Goal: Transaction & Acquisition: Purchase product/service

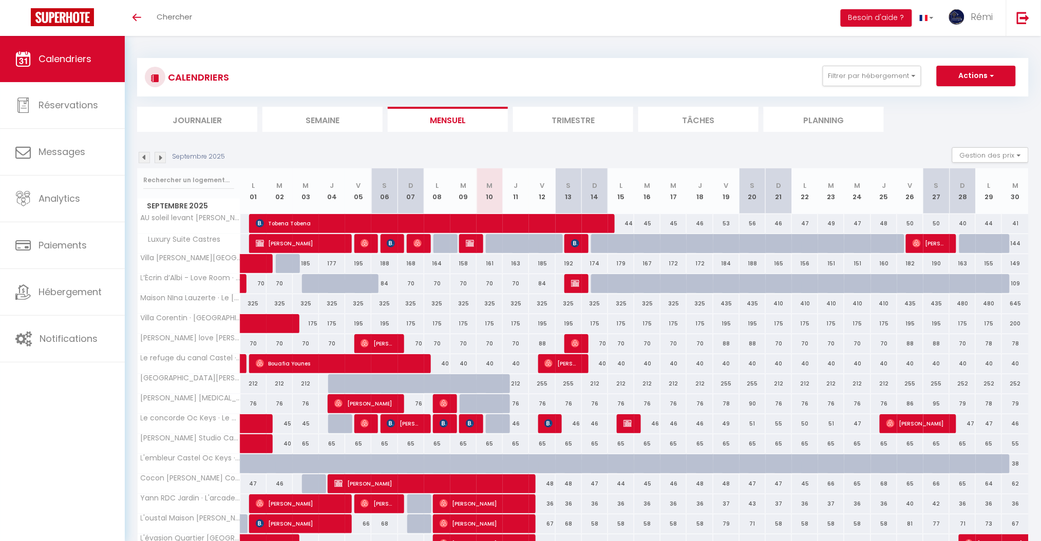
click at [166, 159] on div "Septembre 2025" at bounding box center [182, 157] width 91 height 11
click at [161, 159] on img at bounding box center [160, 157] width 11 height 11
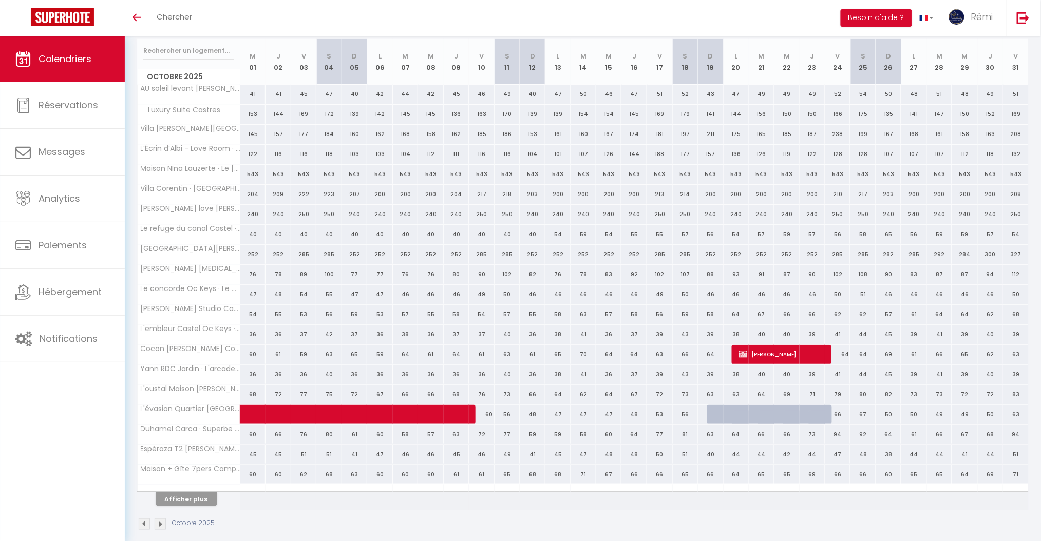
scroll to position [136, 0]
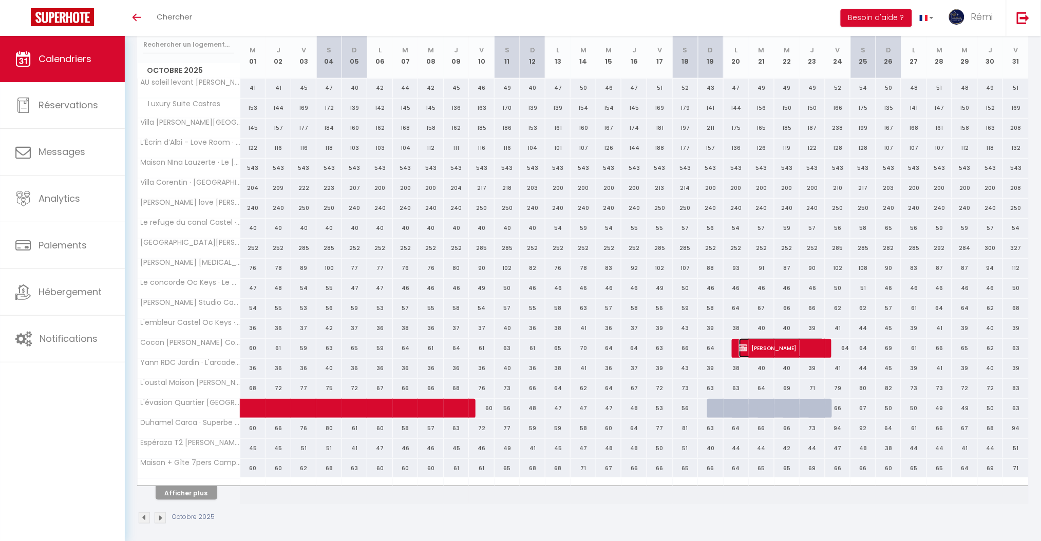
click at [782, 348] on span "Nadine Jaffres" at bounding box center [782, 348] width 86 height 20
select select "OK"
select select "KO"
select select "0"
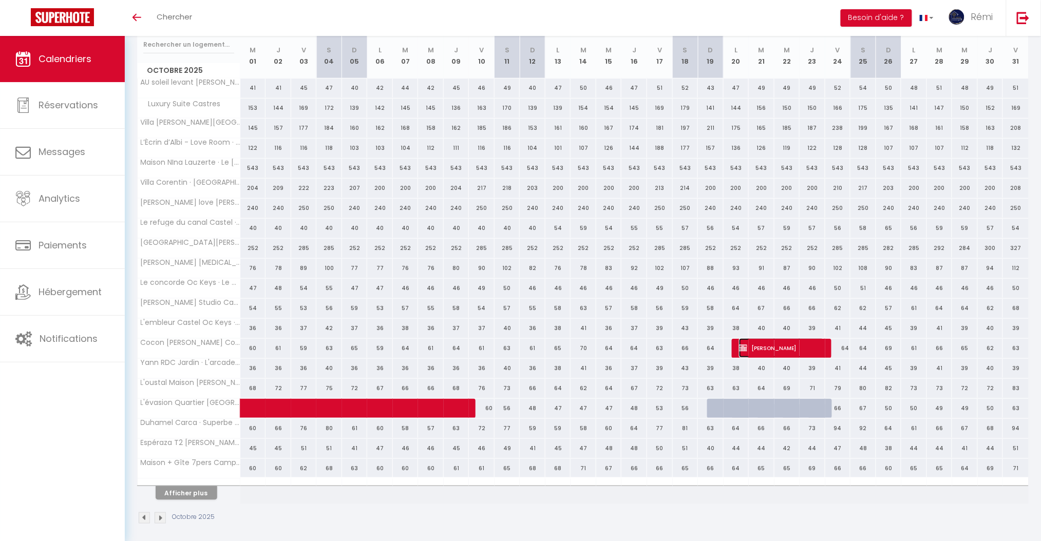
select select "1"
select select
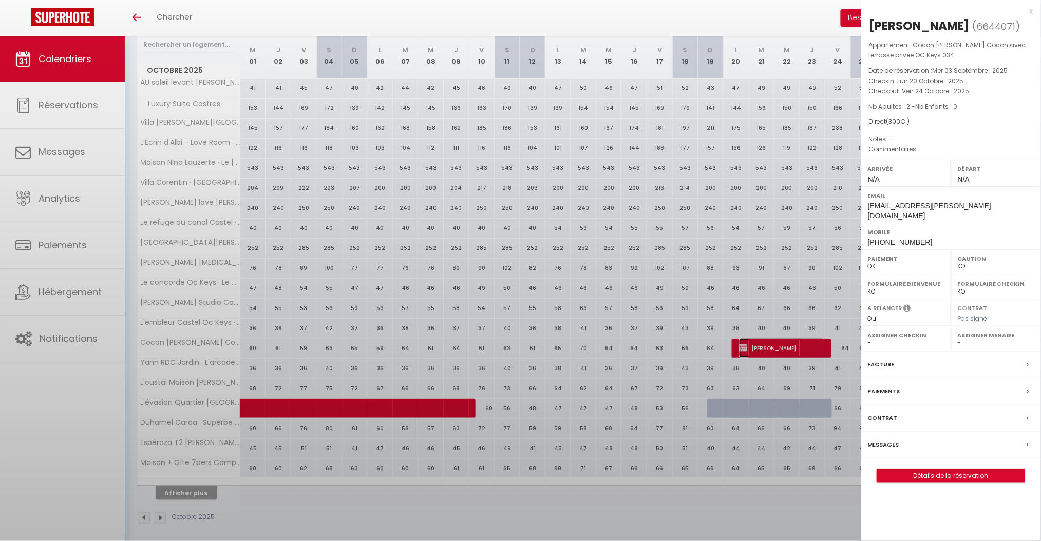
select select "26329"
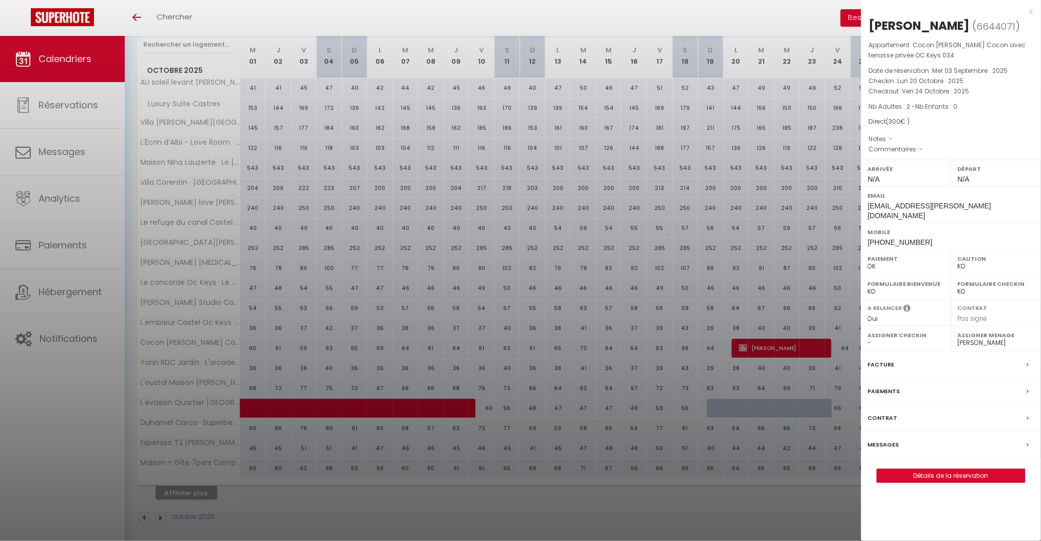
click at [881, 386] on label "Paiements" at bounding box center [884, 391] width 32 height 11
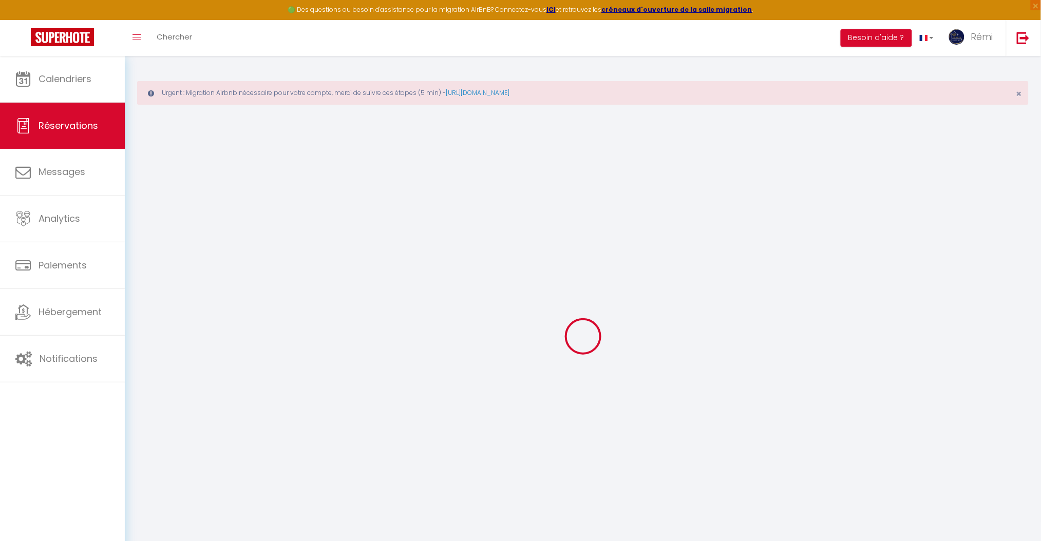
select select
checkbox input "false"
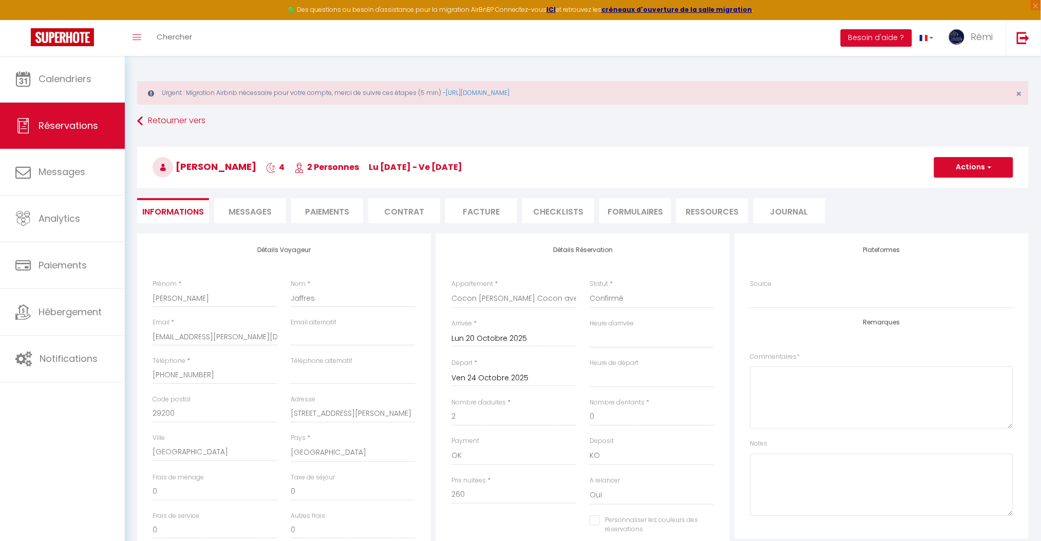
select select
checkbox input "false"
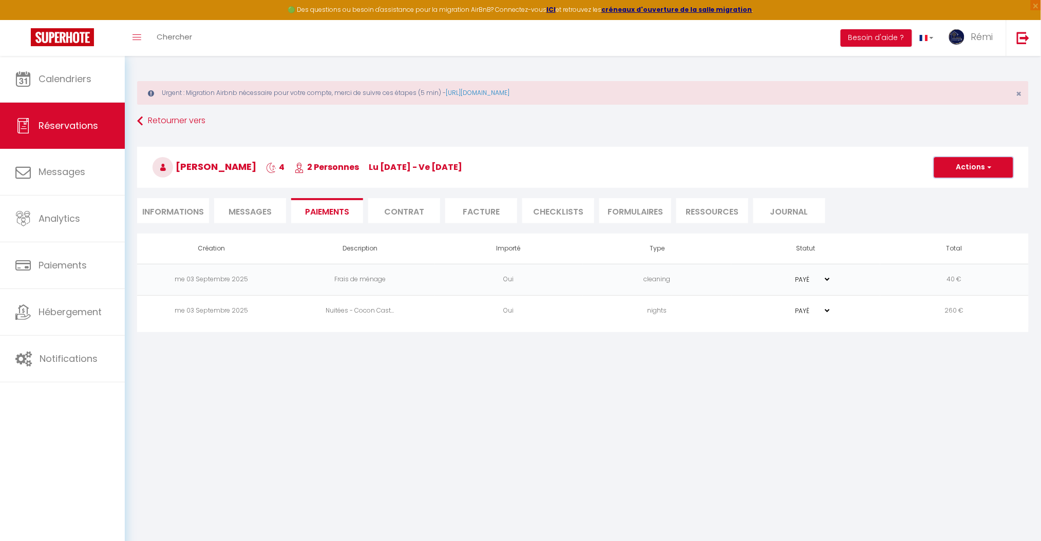
click at [989, 163] on span "button" at bounding box center [988, 167] width 6 height 9
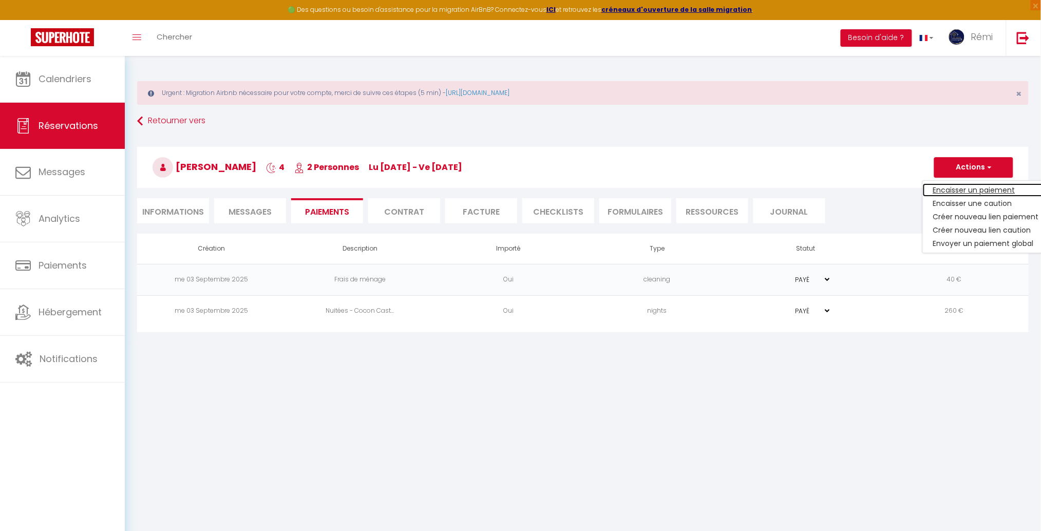
click at [999, 193] on link "Encaisser un paiement" at bounding box center [985, 189] width 126 height 13
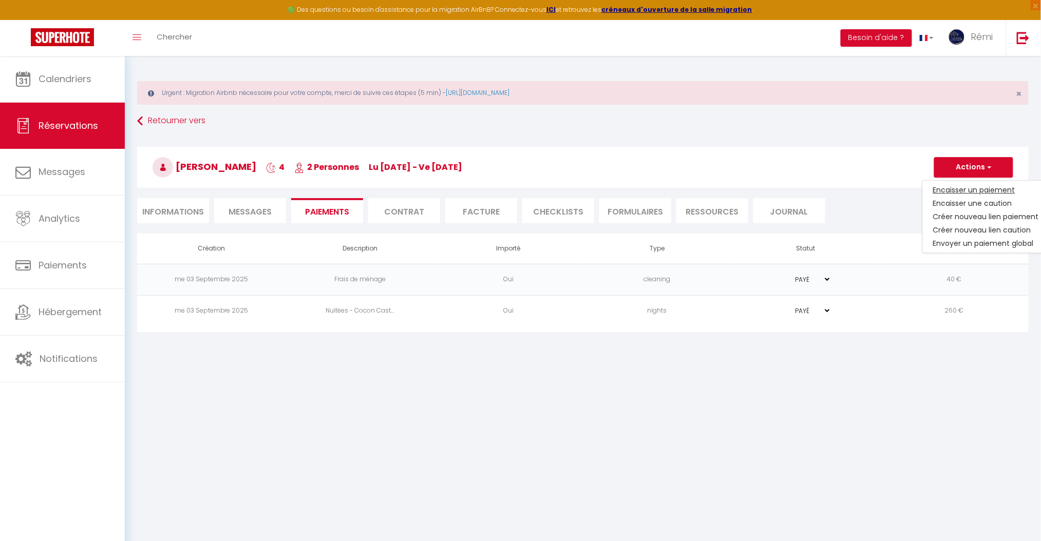
select select "nights"
type input "jaffres.jean-luc@orange.fr"
select select "9217"
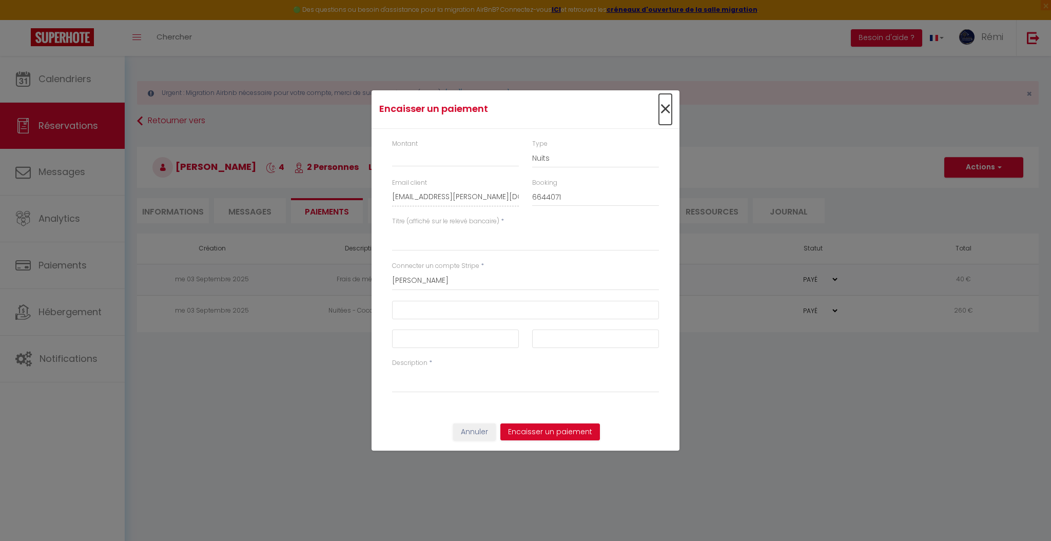
click at [662, 107] on span "×" at bounding box center [665, 109] width 13 height 31
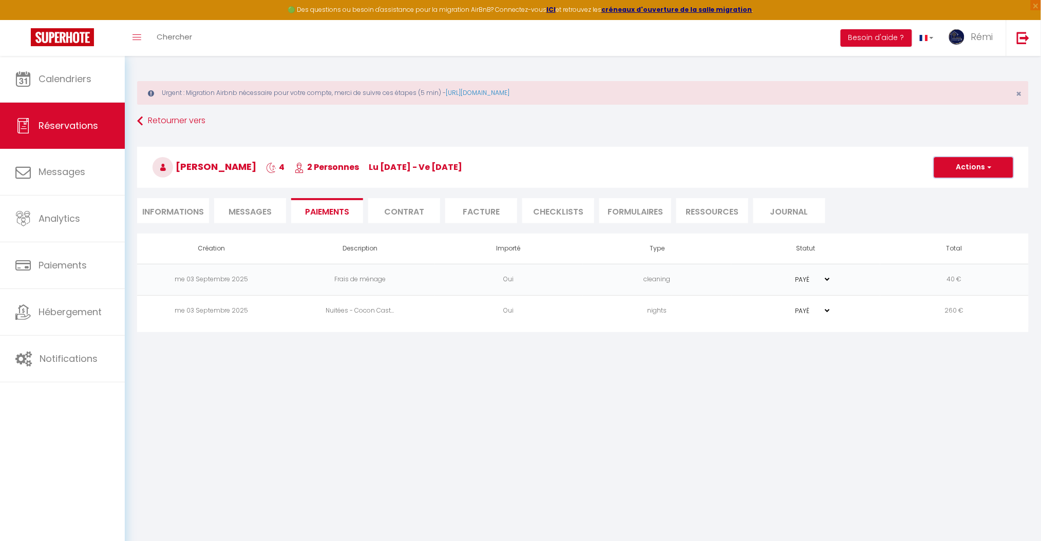
click at [957, 167] on button "Actions" at bounding box center [973, 167] width 79 height 21
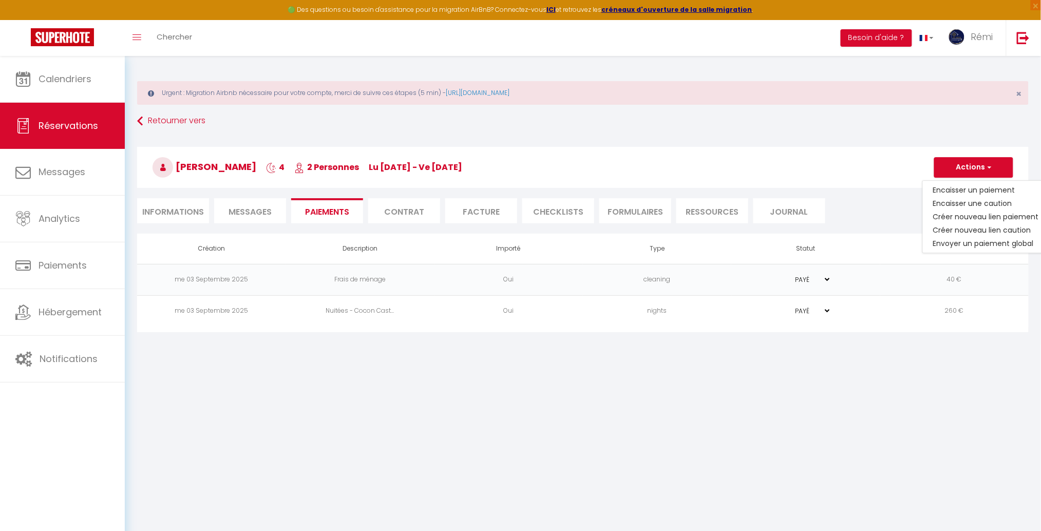
click at [888, 196] on div "Retourner vers Nadine Jaffres 4 2 Personnes lu 20 Oct - ve 24 Oct Actions Enreg…" at bounding box center [582, 173] width 905 height 122
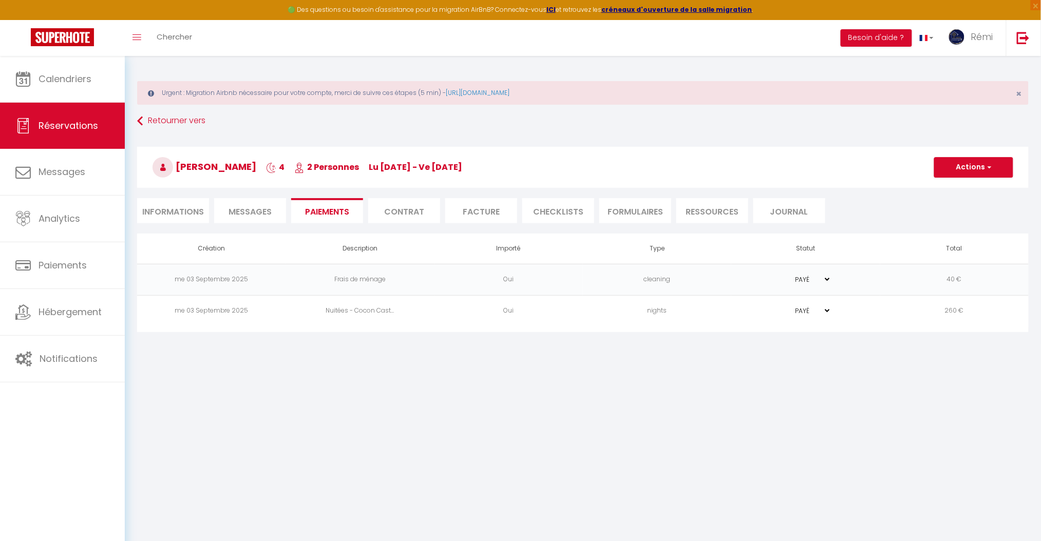
click at [823, 277] on select "PAYÉ EN ATTENTE" at bounding box center [805, 280] width 51 height 10
select select "0"
click at [780, 275] on select "PAYÉ EN ATTENTE" at bounding box center [805, 280] width 51 height 10
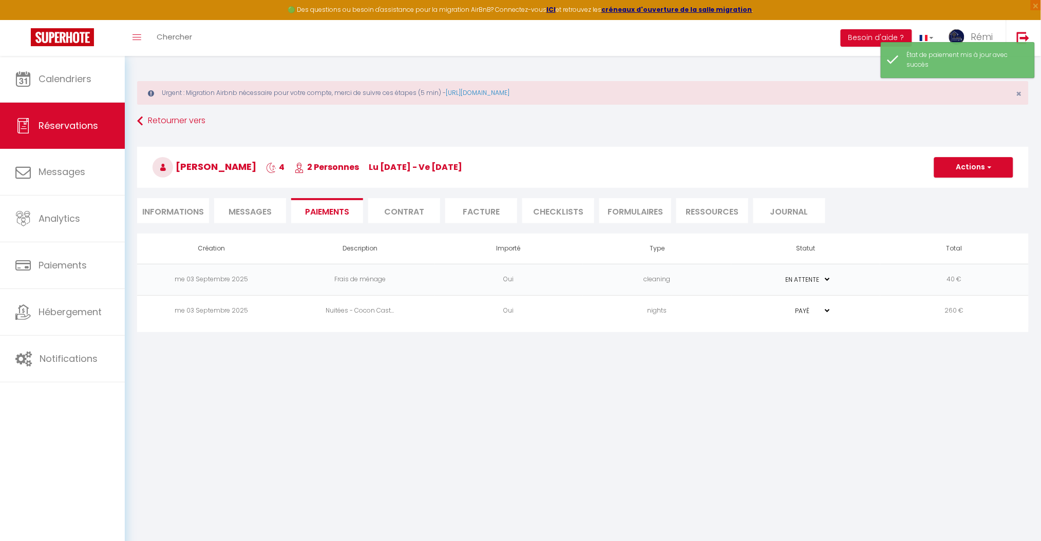
click at [816, 306] on select "PAYÉ EN ATTENTE" at bounding box center [805, 311] width 51 height 10
select select "0"
click at [780, 306] on select "PAYÉ EN ATTENTE" at bounding box center [805, 311] width 51 height 10
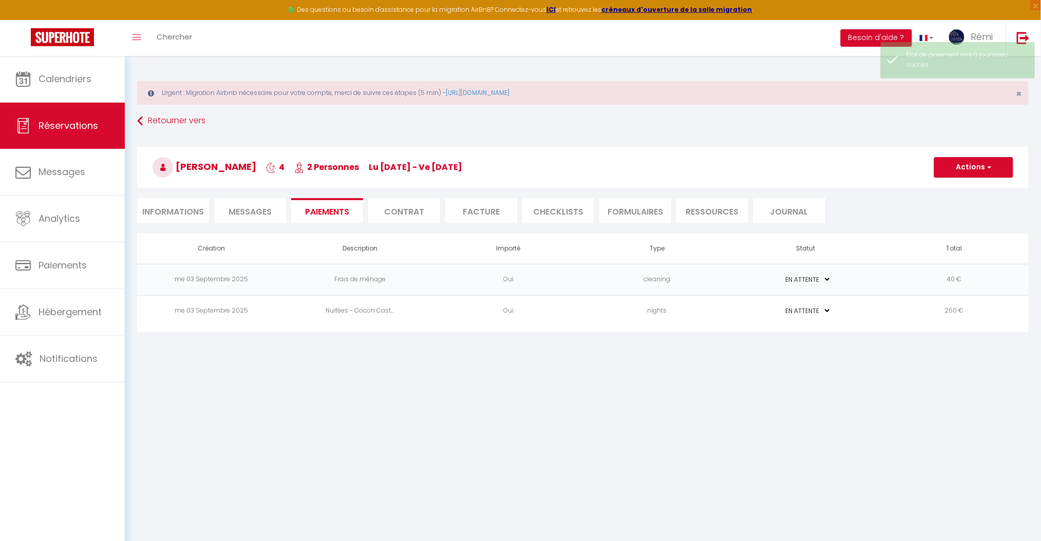
click at [983, 154] on h3 "Nadine Jaffres 4 2 Personnes lu 20 Oct - ve 24 Oct" at bounding box center [582, 167] width 891 height 41
click at [980, 161] on button "Actions" at bounding box center [973, 167] width 79 height 21
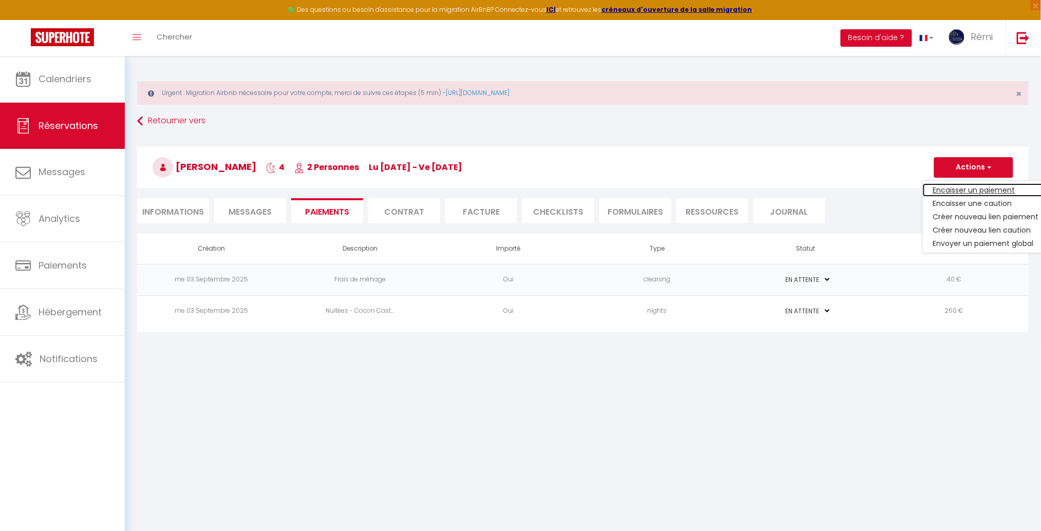
click at [979, 186] on link "Encaisser un paiement" at bounding box center [985, 189] width 126 height 13
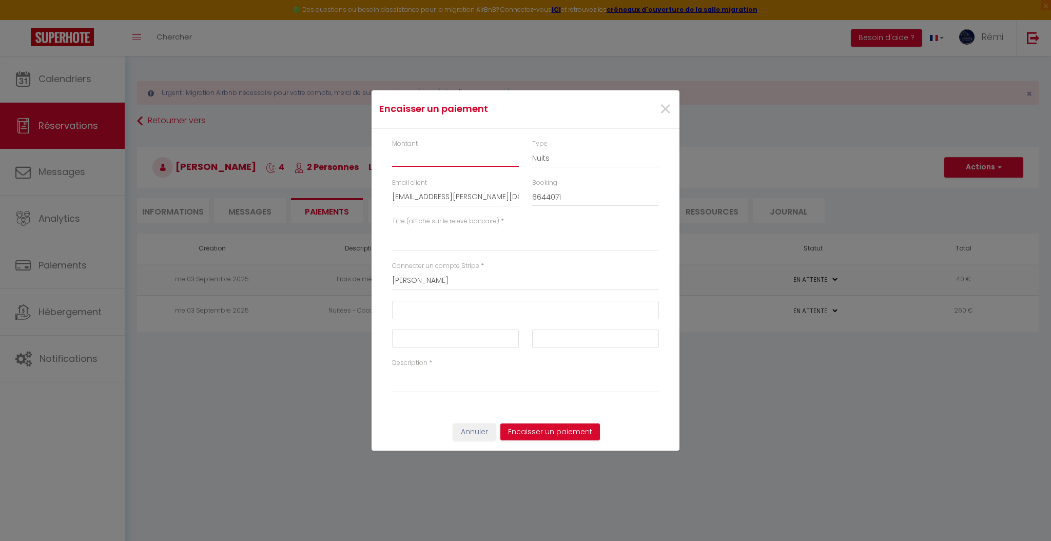
click at [422, 159] on input "Montant" at bounding box center [455, 157] width 127 height 18
type input "300"
click at [461, 245] on textarea "Titre (affiché sur le relevé bancaire)" at bounding box center [525, 238] width 267 height 25
type textarea "Location [GEOGRAPHIC_DATA]"
click at [455, 305] on iframe at bounding box center [526, 311] width 252 height 13
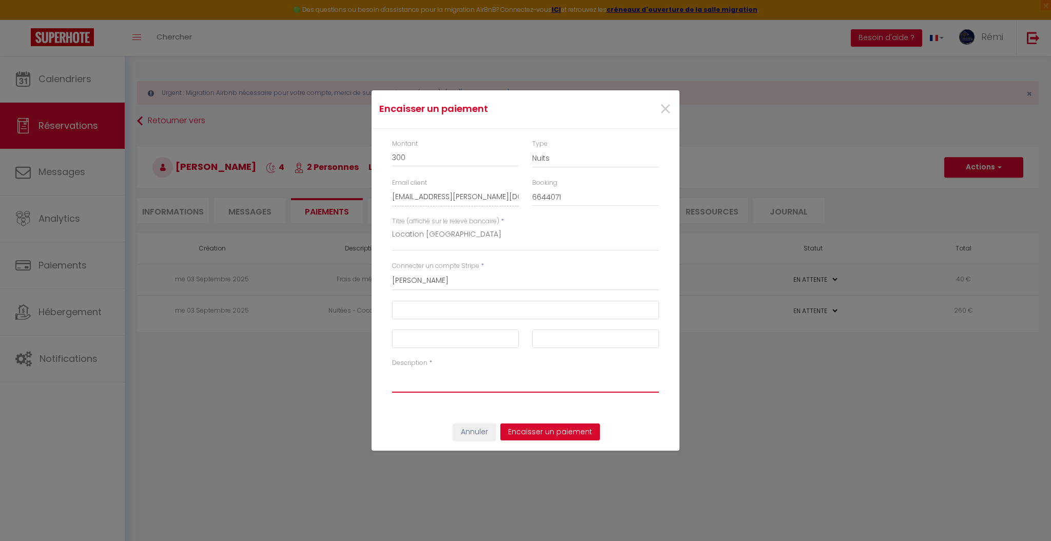
click at [429, 388] on textarea "Description" at bounding box center [525, 380] width 267 height 25
type textarea "Location [GEOGRAPHIC_DATA]"
click at [559, 435] on button "Encaisser un paiement" at bounding box center [551, 432] width 100 height 17
click at [551, 432] on button "Encaisser un paiement" at bounding box center [551, 432] width 100 height 17
click at [549, 430] on button "Encaisser un paiement" at bounding box center [551, 432] width 100 height 17
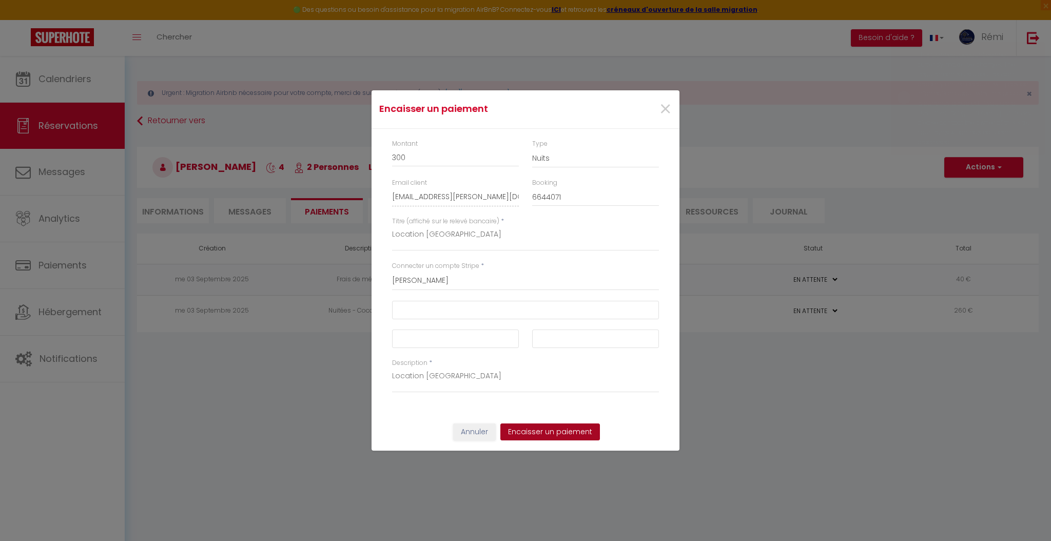
click at [549, 430] on button "Encaisser un paiement" at bounding box center [551, 432] width 100 height 17
click at [555, 439] on button "Encaisser un paiement" at bounding box center [551, 432] width 100 height 17
click at [491, 425] on button "Annuler" at bounding box center [474, 432] width 43 height 17
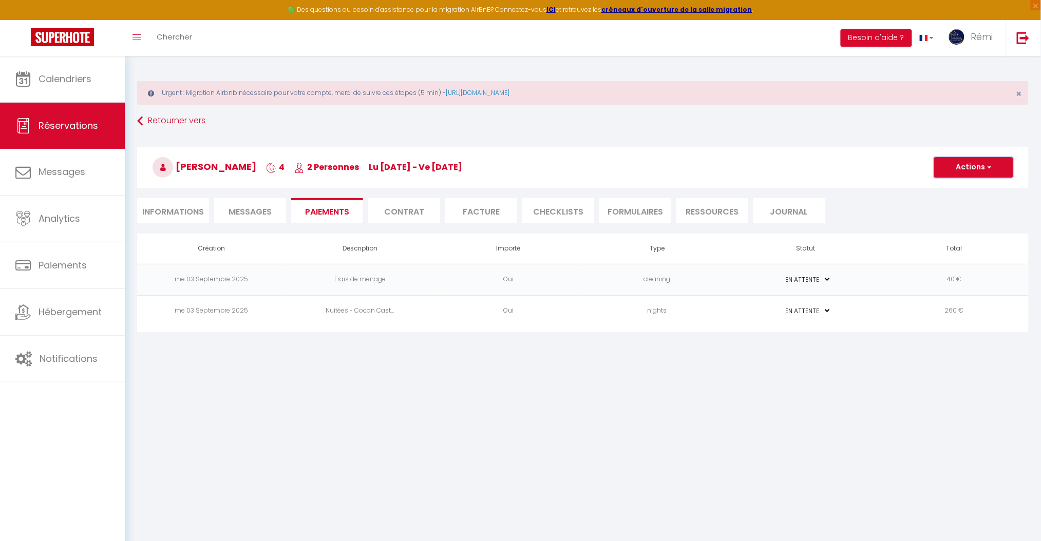
click at [955, 170] on button "Actions" at bounding box center [973, 167] width 79 height 21
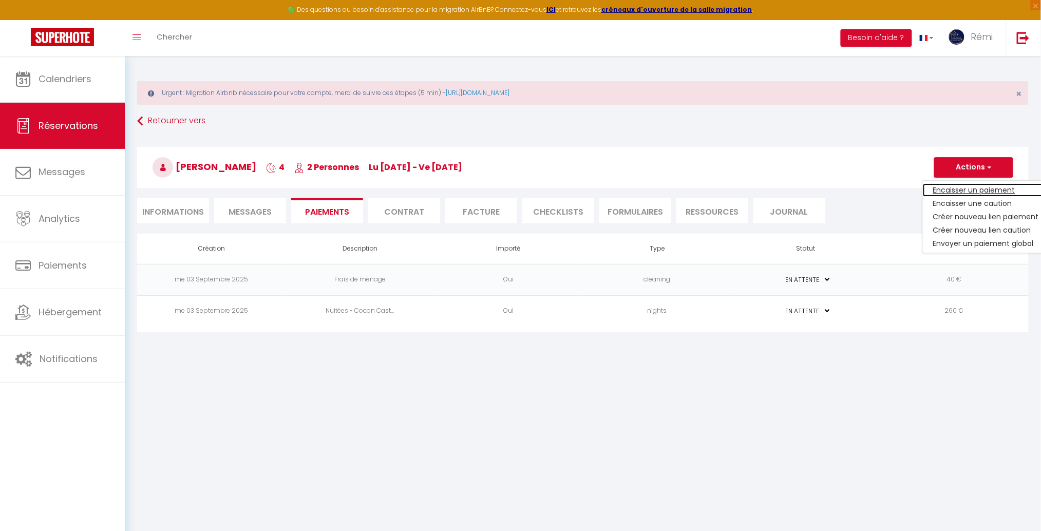
click at [955, 196] on link "Encaisser un paiement" at bounding box center [985, 189] width 126 height 13
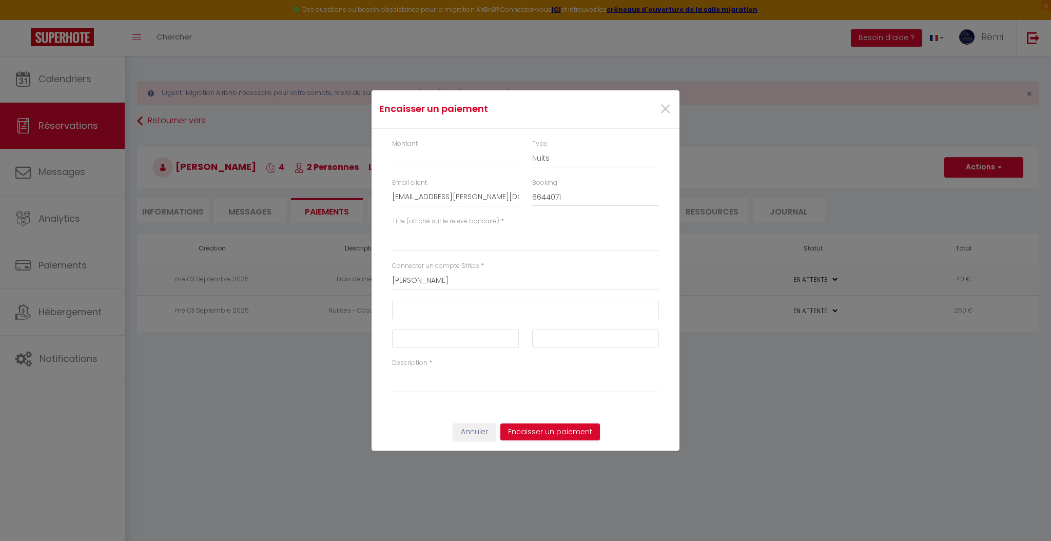
click at [415, 254] on div "Titre (affiché sur le relevé bancaire) *" at bounding box center [526, 239] width 280 height 45
click at [438, 159] on input "Montant" at bounding box center [455, 157] width 127 height 18
type input "300"
click at [454, 241] on textarea "Titre (affiché sur le relevé bancaire)" at bounding box center [525, 238] width 267 height 25
type textarea "LocationCocon"
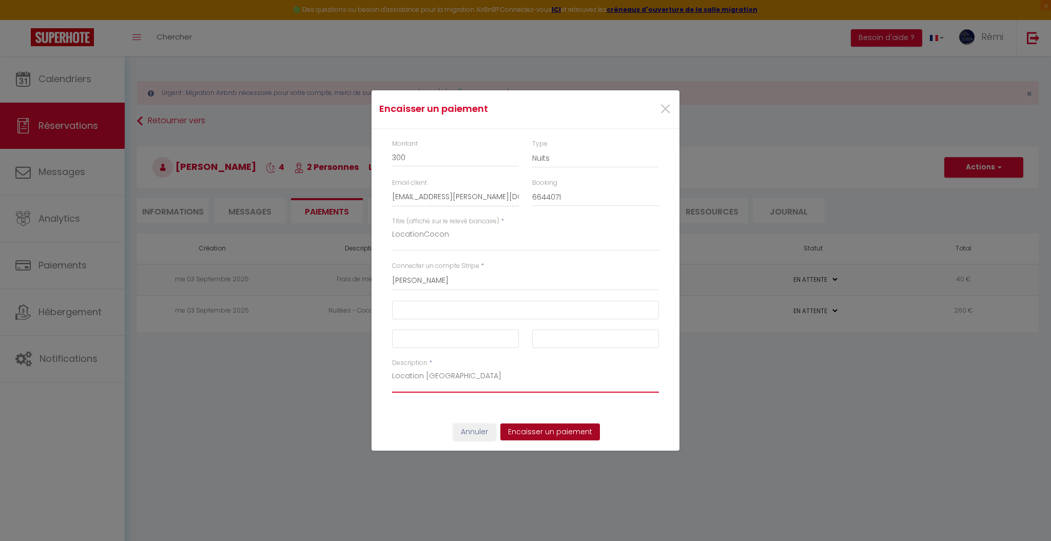
type textarea "Location [GEOGRAPHIC_DATA]"
click at [565, 435] on button "Encaisser un paiement" at bounding box center [551, 432] width 100 height 17
click at [572, 432] on button "Encaisser un paiement" at bounding box center [551, 432] width 100 height 17
click at [463, 278] on select "Cap Occitanie Bram Cap Occitanie Limoux Alba Empuriabrava OC KEYS Irodas Salete…" at bounding box center [525, 281] width 267 height 20
click at [392, 271] on select "Cap Occitanie Bram Cap Occitanie Limoux Alba Empuriabrava OC KEYS Irodas Salete…" at bounding box center [525, 281] width 267 height 20
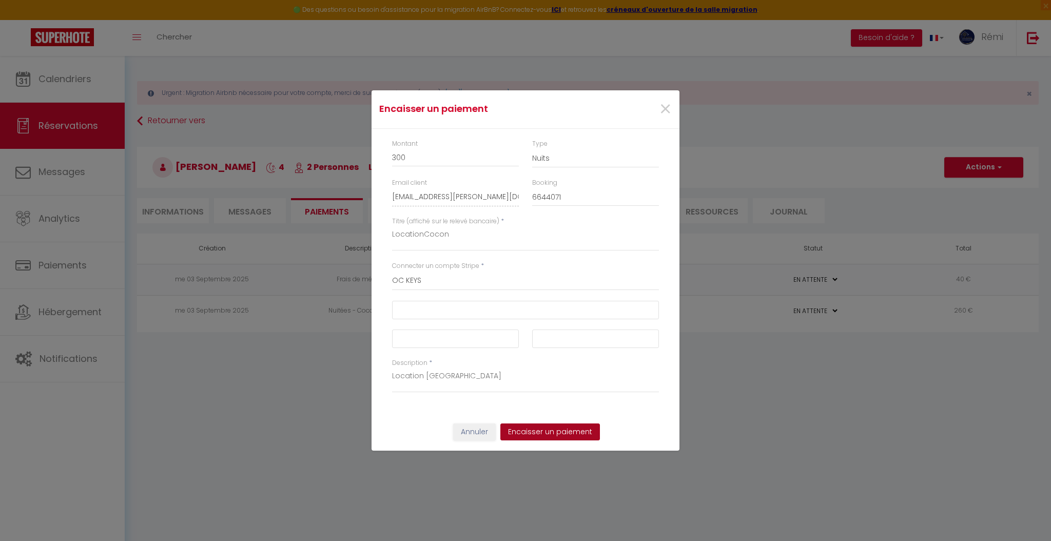
click at [534, 431] on button "Encaisser un paiement" at bounding box center [551, 432] width 100 height 17
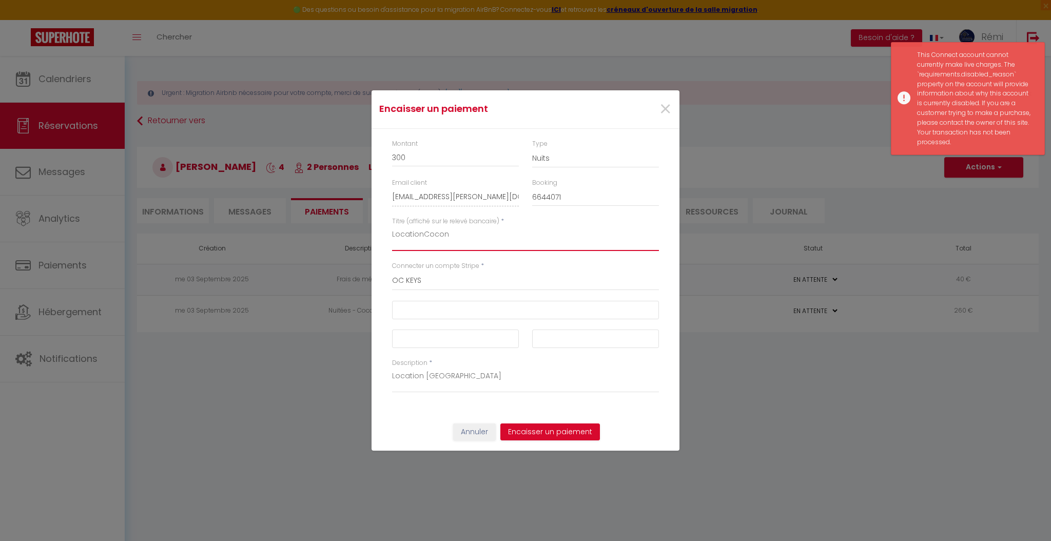
click at [503, 246] on textarea "LocationCocon" at bounding box center [525, 238] width 267 height 25
click at [453, 276] on select "Cap Occitanie Bram Cap Occitanie Limoux Alba Empuriabrava OC KEYS Irodas Salete…" at bounding box center [525, 281] width 267 height 20
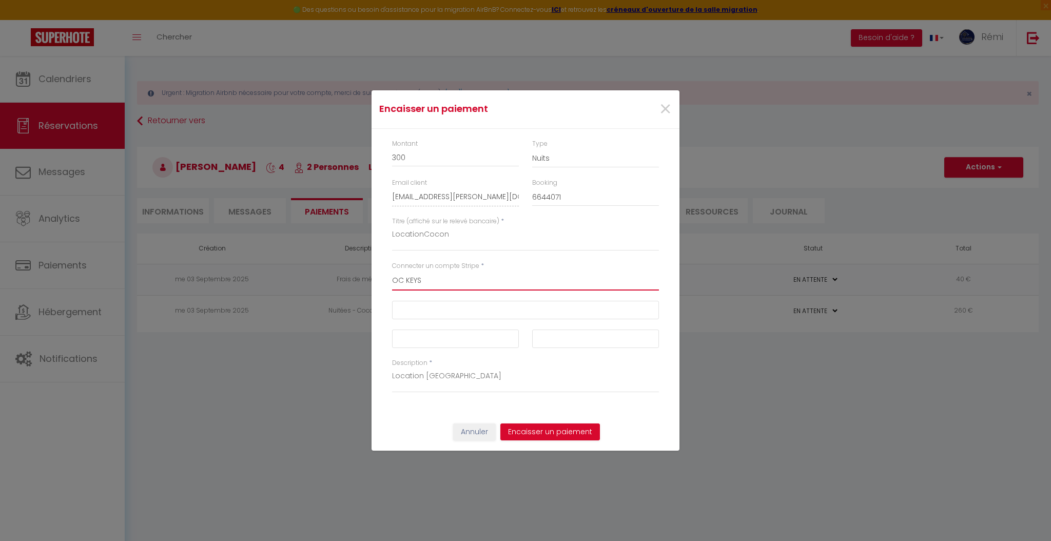
select select "9217"
click at [392, 271] on select "Cap Occitanie Bram Cap Occitanie Limoux Alba Empuriabrava OC KEYS Irodas Salete…" at bounding box center [525, 281] width 267 height 20
click at [543, 433] on button "Encaisser un paiement" at bounding box center [551, 432] width 100 height 17
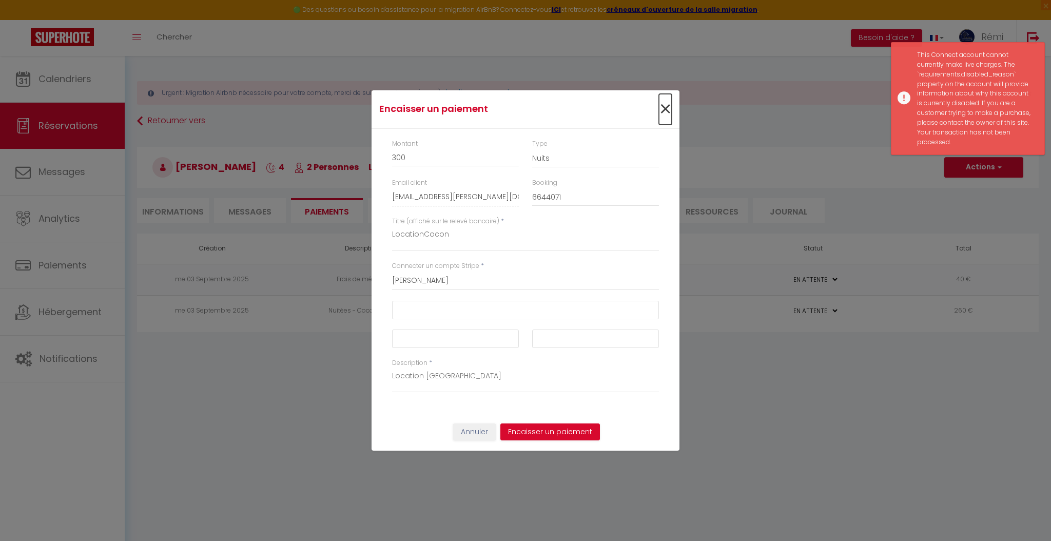
click at [666, 102] on span "×" at bounding box center [665, 109] width 13 height 31
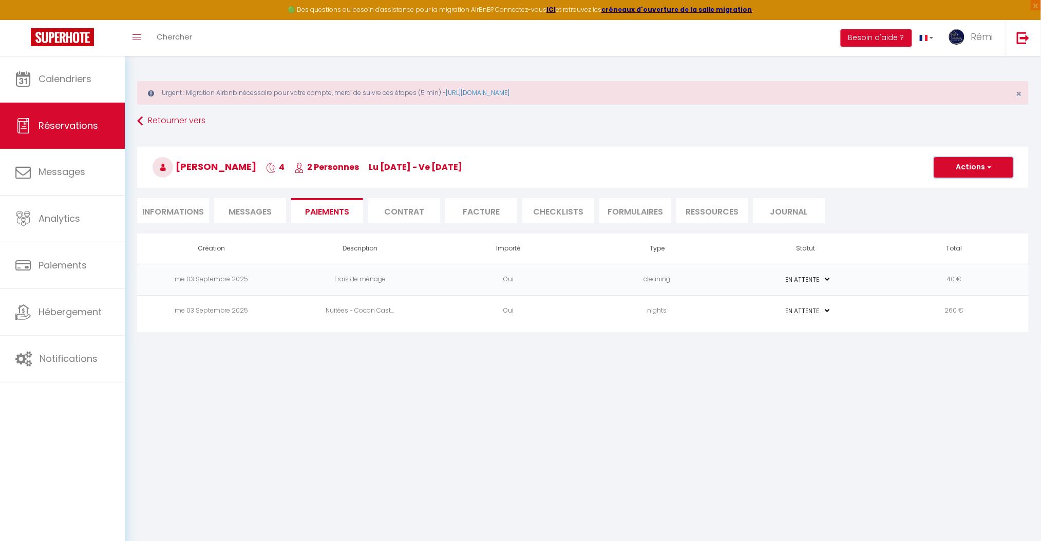
click at [987, 163] on span "button" at bounding box center [988, 167] width 6 height 9
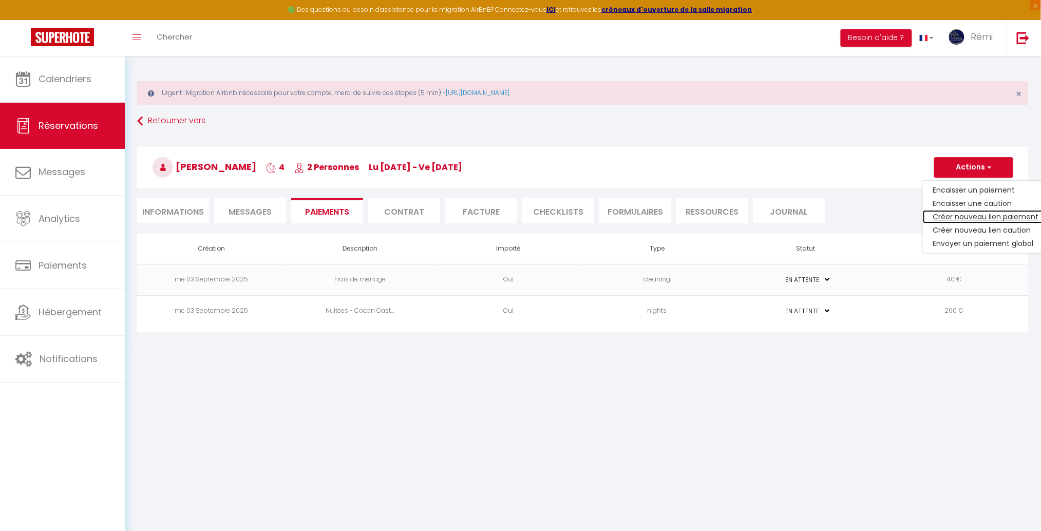
click at [990, 216] on link "Créer nouveau lien paiement" at bounding box center [985, 216] width 126 height 13
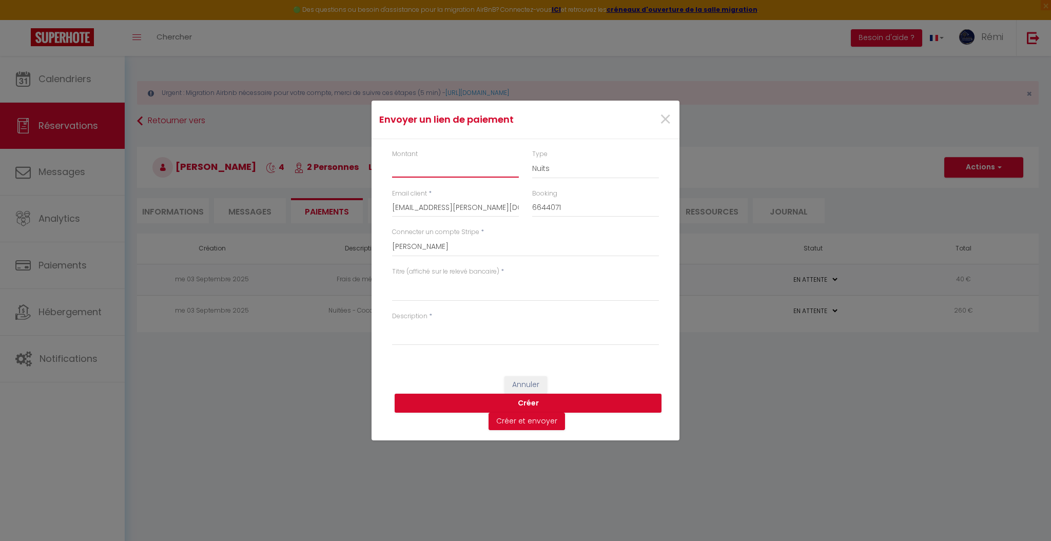
click at [483, 169] on input "Montant" at bounding box center [455, 168] width 127 height 18
type input "300"
click at [457, 290] on textarea "Titre (affiché sur le relevé bancaire)" at bounding box center [525, 289] width 267 height 25
type textarea "Location [GEOGRAPHIC_DATA]"
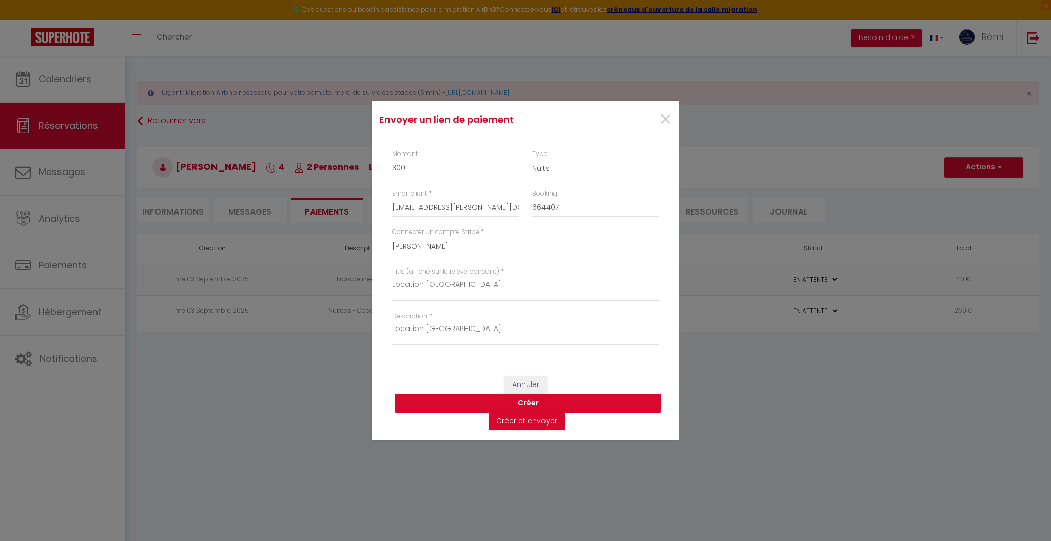
click at [498, 407] on button "Créer" at bounding box center [528, 404] width 267 height 20
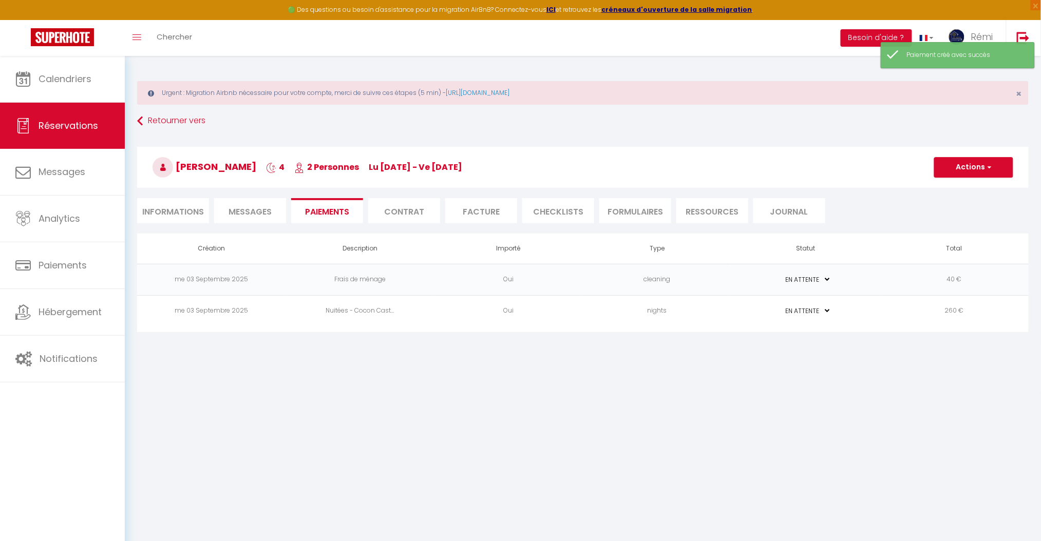
select select "0"
click at [978, 166] on button "Actions" at bounding box center [973, 167] width 79 height 21
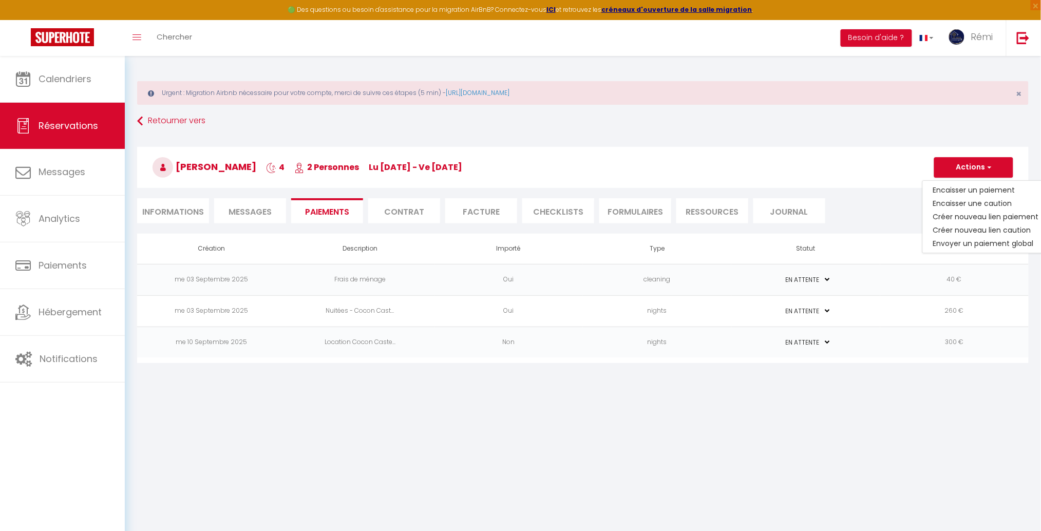
click at [603, 344] on td "nights" at bounding box center [657, 341] width 148 height 31
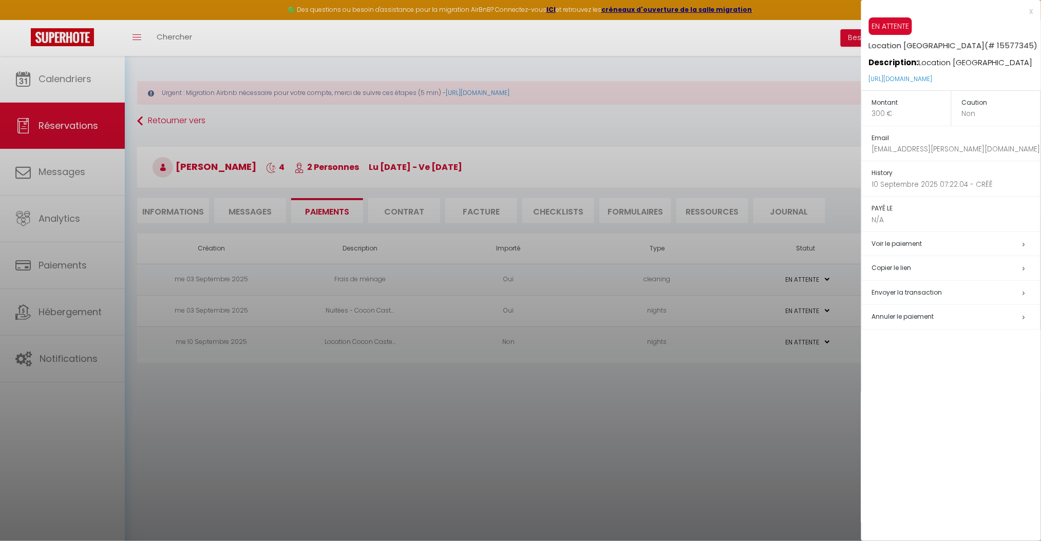
click at [899, 265] on h5 "Copier le lien" at bounding box center [956, 268] width 168 height 12
click at [817, 383] on div at bounding box center [520, 270] width 1041 height 541
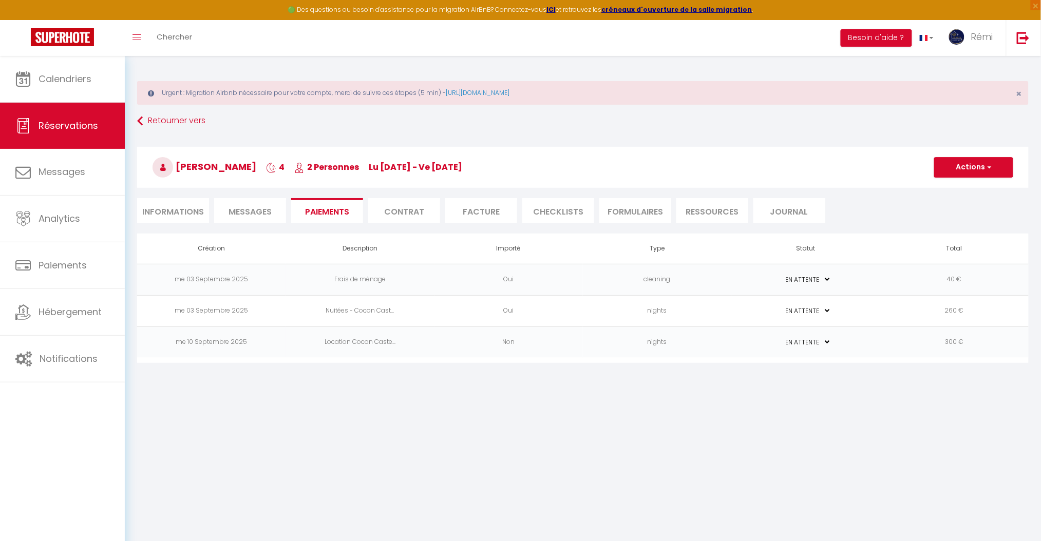
click at [525, 330] on td "Non" at bounding box center [508, 341] width 148 height 31
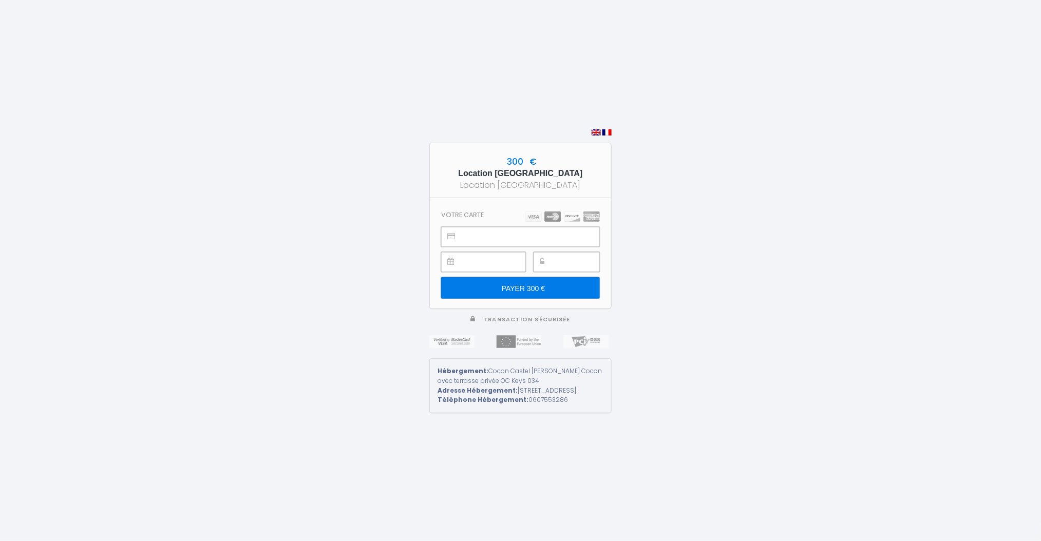
click at [542, 279] on input "PAYER 300 €" at bounding box center [520, 288] width 159 height 22
click at [349, 303] on div "300 € Location Cocon Location Cocon Castel Votre carte PAYER 300 € Transaction …" at bounding box center [520, 270] width 1041 height 541
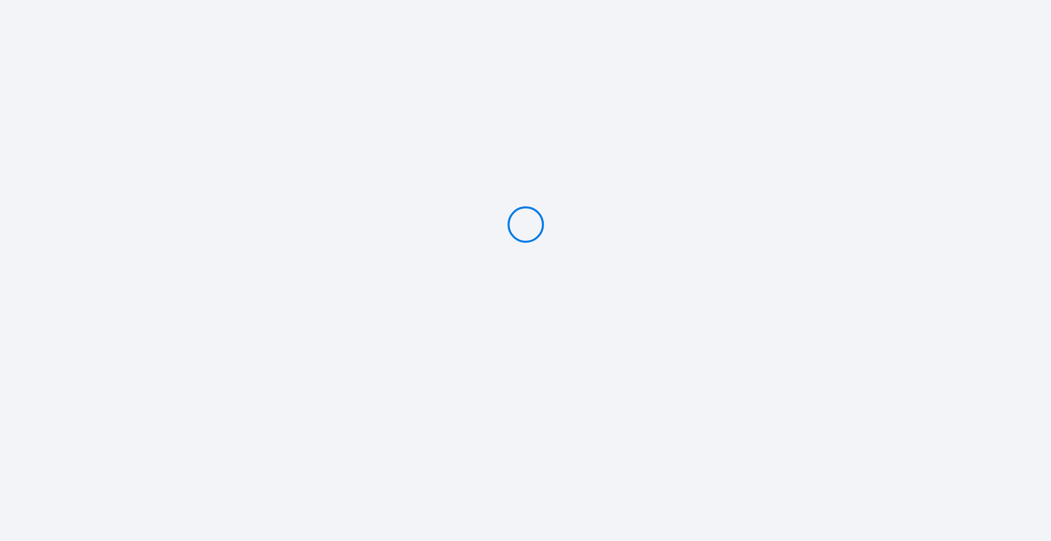
type input "PAYER 300 €"
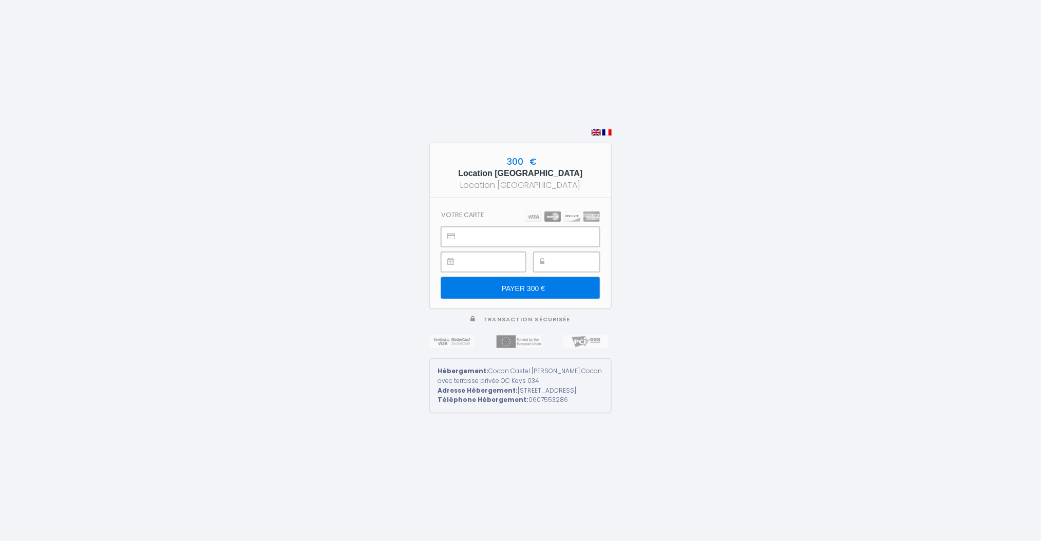
click at [523, 277] on input "PAYER 300 €" at bounding box center [520, 288] width 159 height 22
